Goal: Information Seeking & Learning: Learn about a topic

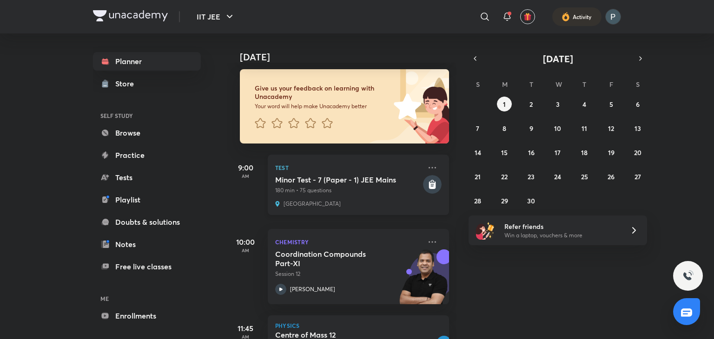
scroll to position [48, 0]
click at [279, 288] on icon at bounding box center [280, 289] width 3 height 3
